Goal: Find specific fact: Find contact information

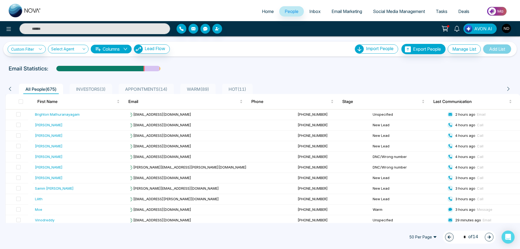
click at [77, 29] on input "text" at bounding box center [94, 28] width 150 height 11
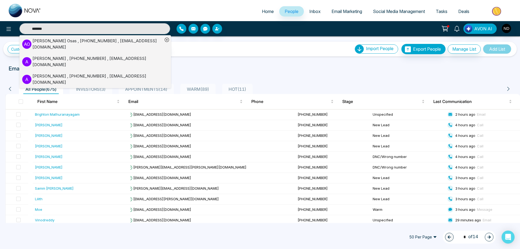
type input "*******"
click at [68, 43] on div "Anthony Osas , +16475346306 , anothonymatthew2017@gmail.com" at bounding box center [97, 44] width 130 height 12
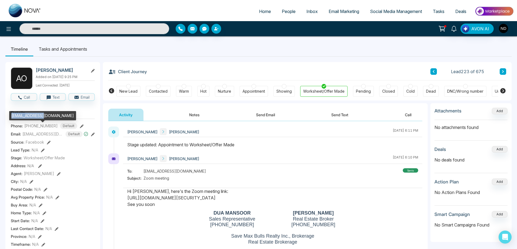
drag, startPoint x: 11, startPoint y: 116, endPoint x: 42, endPoint y: 115, distance: 31.1
click at [42, 115] on div "anothonymatthew2017@gmail.com" at bounding box center [42, 115] width 67 height 9
copy div "anothonymatthew"
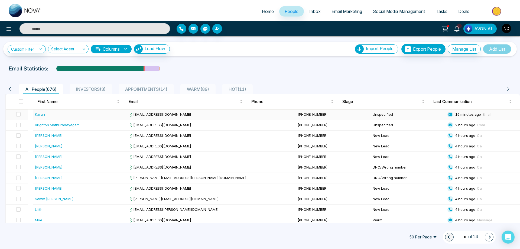
click at [36, 112] on div "Karan" at bounding box center [40, 113] width 10 height 5
